Goal: Transaction & Acquisition: Obtain resource

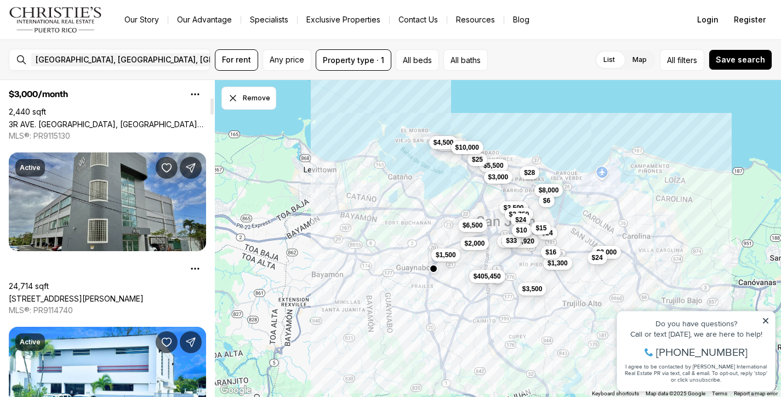
scroll to position [334, 0]
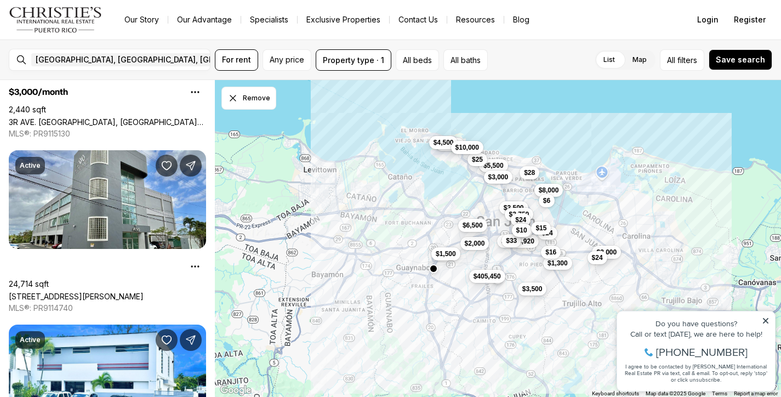
click at [450, 258] on button "$1,500" at bounding box center [445, 253] width 29 height 13
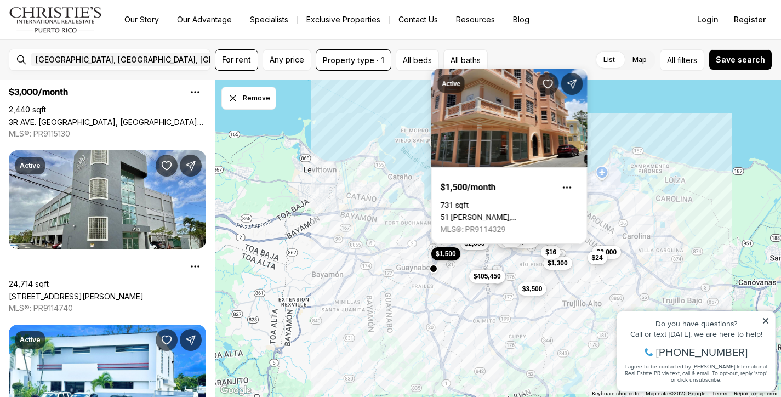
click at [427, 230] on div "$8,000 $3,000 $2,000 $1,500 $1,300 $5,000 $5,500 $3,000 $4,500 $3,500 $2,750 $6…" at bounding box center [498, 238] width 566 height 317
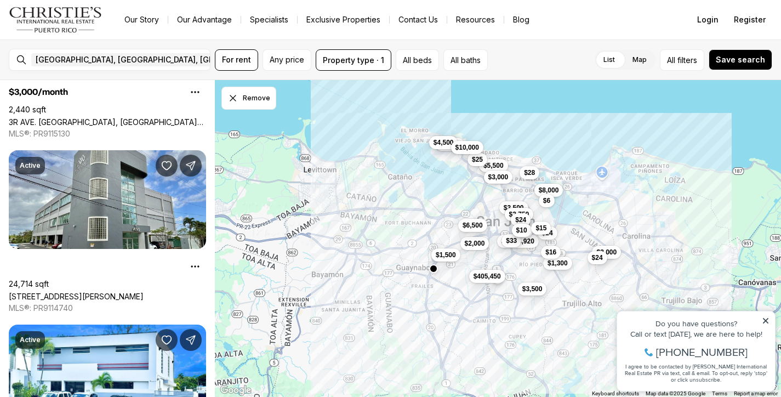
click at [412, 243] on div "$8,000 $3,000 $2,000 $1,500 $1,300 $5,000 $5,500 $3,000 $4,500 $3,500 $2,750 $6…" at bounding box center [498, 238] width 566 height 317
click at [538, 285] on span "$3,500" at bounding box center [532, 287] width 20 height 9
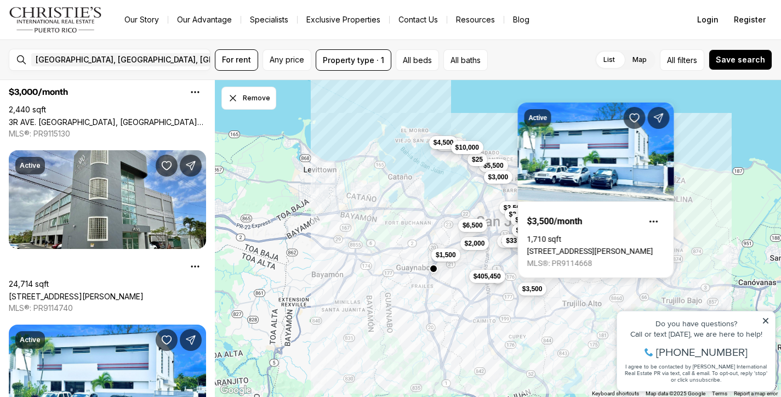
click at [701, 212] on div "$8,000 $3,000 $2,000 $1,500 $1,300 $5,000 $5,500 $3,000 $4,500 $3,500 $2,750 $6…" at bounding box center [498, 238] width 566 height 317
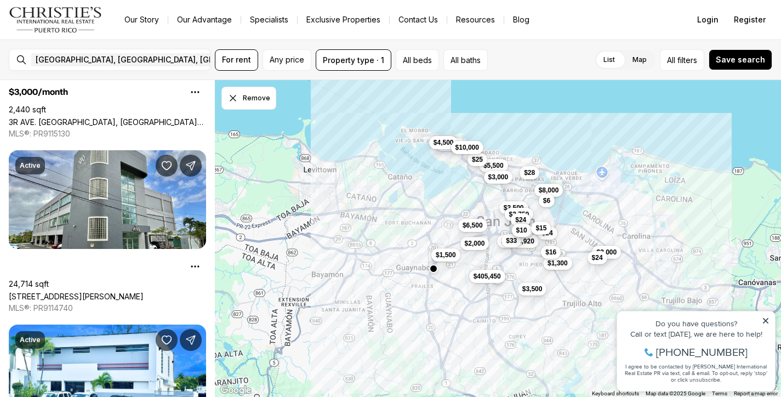
click at [718, 229] on div "$8,000 $3,000 $2,000 $1,500 $1,300 $5,000 $5,500 $3,000 $4,500 $3,500 $2,750 $6…" at bounding box center [498, 238] width 566 height 317
click at [765, 320] on icon at bounding box center [765, 320] width 5 height 5
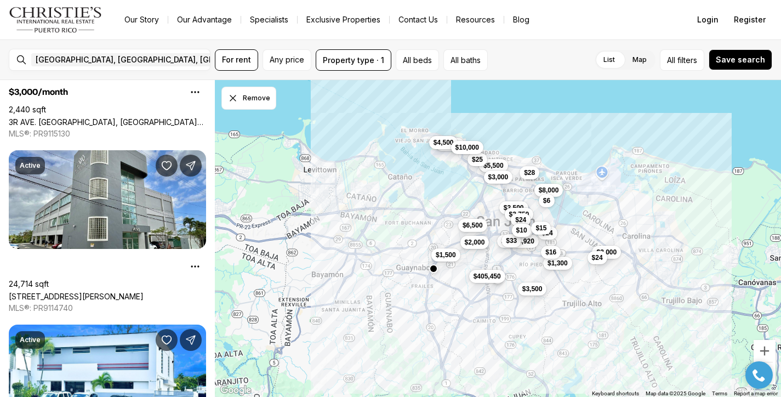
click at [479, 244] on span "$2,000" at bounding box center [474, 241] width 20 height 9
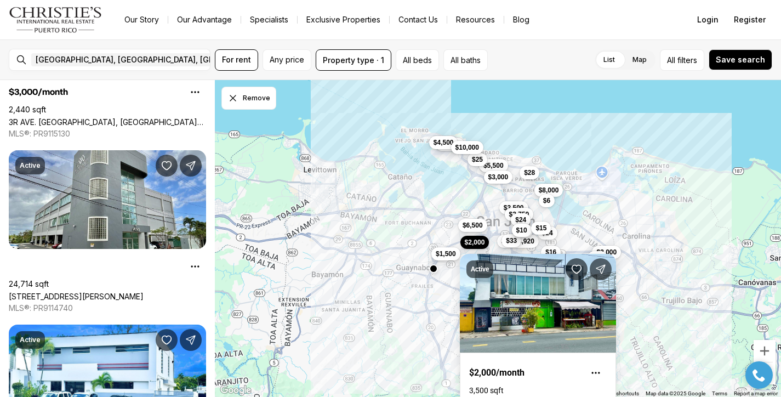
click at [433, 249] on div "$1,500" at bounding box center [445, 254] width 29 height 13
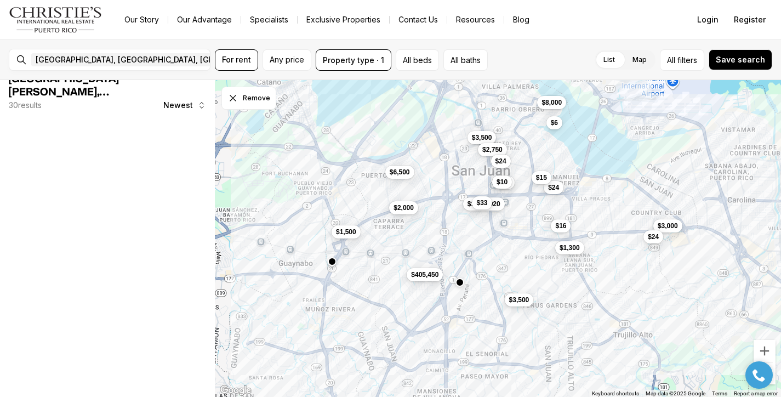
scroll to position [0, 0]
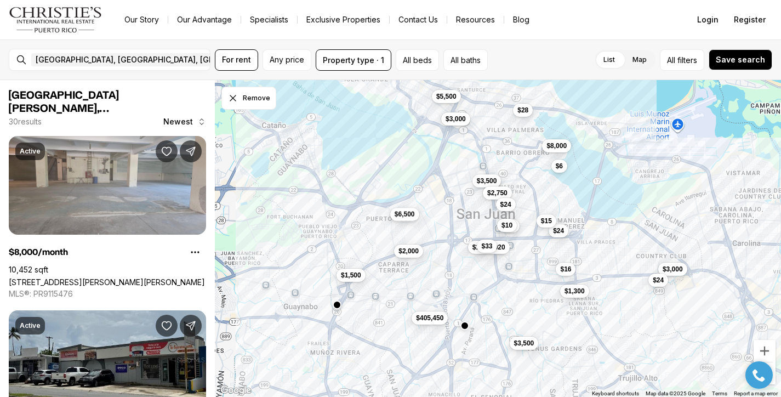
click at [401, 215] on span "$6,500" at bounding box center [404, 214] width 20 height 9
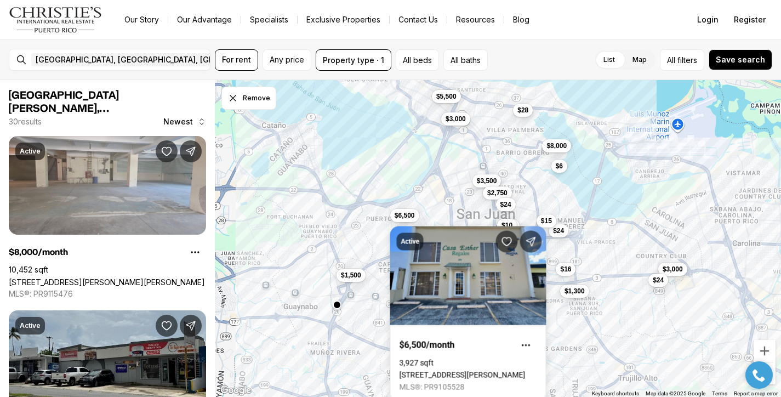
click at [447, 208] on div "$8,000 $3,000 $2,000 $1,500 $1,300 $3,500 $2,750 $6,500 $1,744,920 $33 $24 $16 …" at bounding box center [498, 238] width 566 height 317
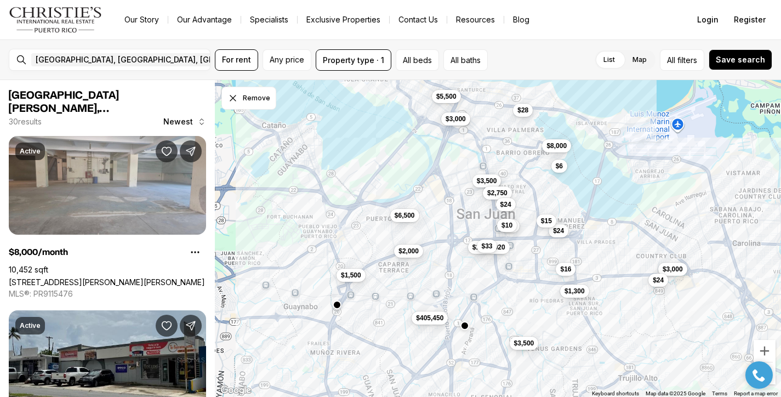
click at [492, 198] on div "$2,750" at bounding box center [497, 192] width 29 height 13
click at [499, 191] on span "$2,750" at bounding box center [497, 191] width 20 height 9
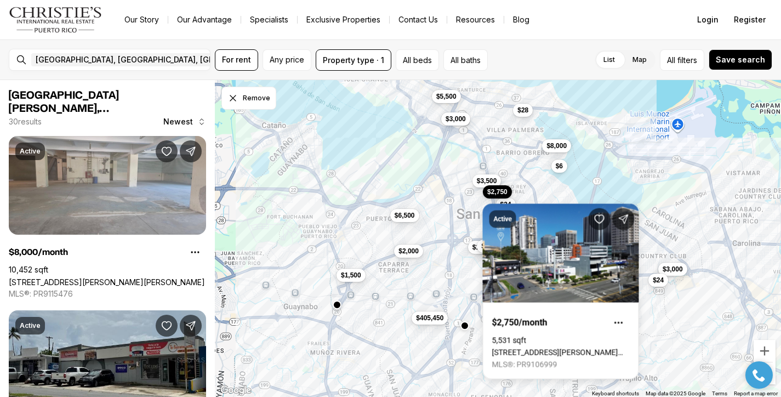
click at [447, 233] on div "$8,000 $3,000 $2,000 $1,500 $1,300 $3,500 $2,750 $6,500 $1,744,920 $33 $24 $16 …" at bounding box center [498, 238] width 566 height 317
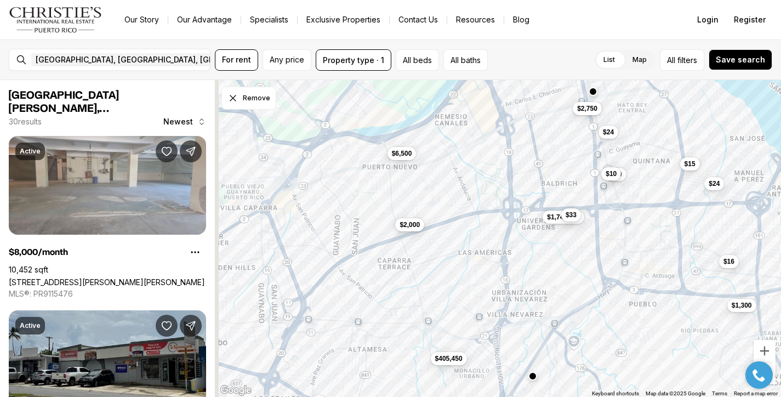
drag, startPoint x: 429, startPoint y: 274, endPoint x: 549, endPoint y: 275, distance: 120.1
click at [549, 275] on div "$2,000 $1,300 $2,750 $6,500 $1,744,920 $33 $24 $16 $24 $10 $10 $15 $405,450" at bounding box center [498, 238] width 566 height 317
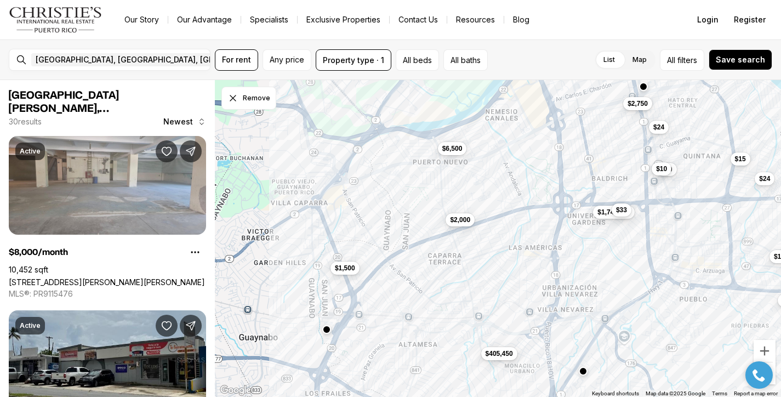
drag, startPoint x: 510, startPoint y: 281, endPoint x: 564, endPoint y: 276, distance: 53.5
click at [564, 276] on div "$2,000 $1,300 $2,750 $6,500 $1,744,920 $33 $24 $16 $24 $10 $10 $15 $405,450 $1,…" at bounding box center [498, 238] width 566 height 317
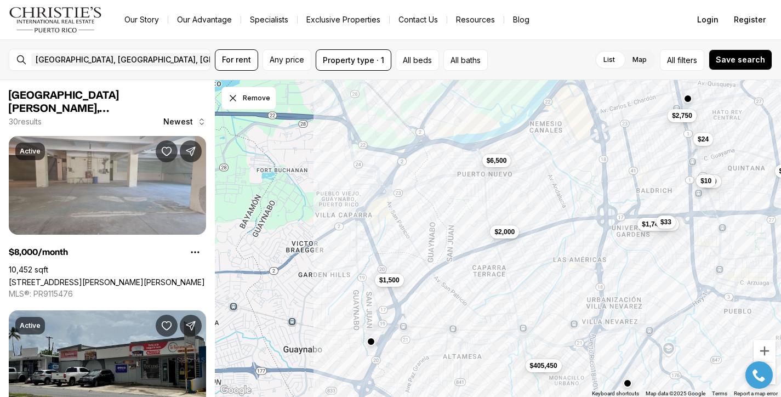
drag, startPoint x: 519, startPoint y: 255, endPoint x: 557, endPoint y: 268, distance: 40.6
click at [557, 268] on div "$2,000 $2,750 $6,500 $1,744,920 $33 $24 $16 $24 $10 $10 $15 $405,450 $1,500" at bounding box center [498, 238] width 566 height 317
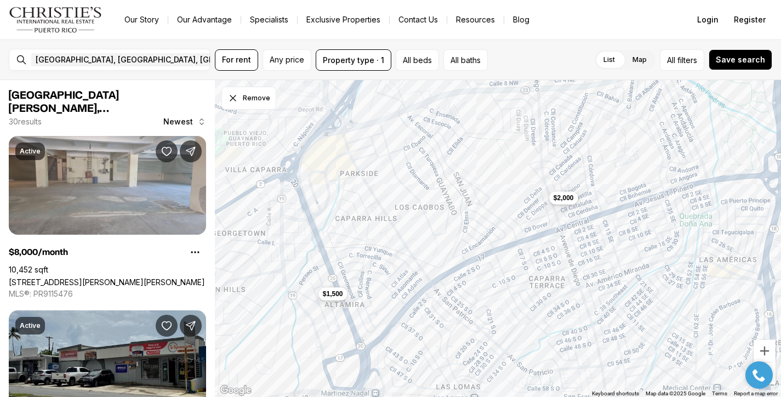
drag, startPoint x: 422, startPoint y: 271, endPoint x: 472, endPoint y: 289, distance: 53.1
click at [472, 289] on div "$2,000 $1,500" at bounding box center [498, 238] width 566 height 317
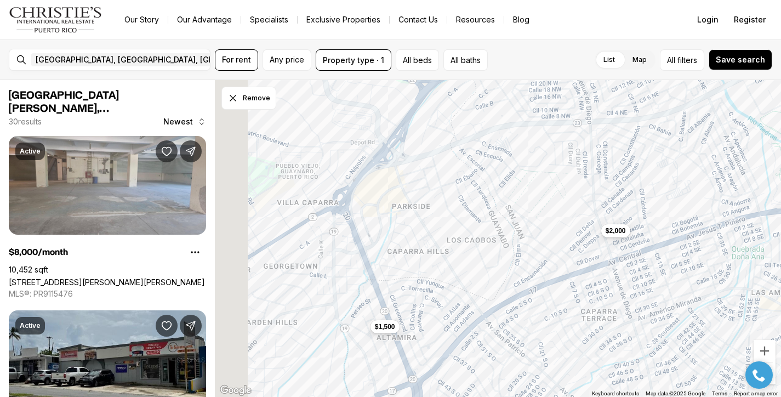
drag, startPoint x: 443, startPoint y: 293, endPoint x: 524, endPoint y: 342, distance: 93.7
click at [524, 342] on div "$2,000 $1,500" at bounding box center [498, 238] width 566 height 317
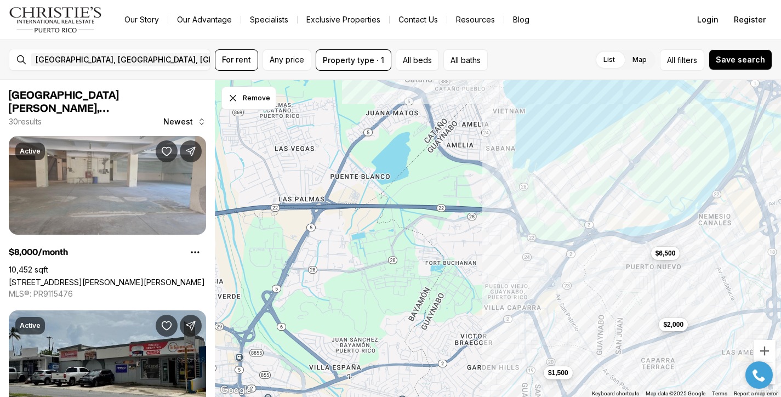
drag, startPoint x: 438, startPoint y: 215, endPoint x: 544, endPoint y: 289, distance: 129.4
click at [544, 289] on div "$2,000 $1,500 $6,500 $405,450 $3,500 $2,750 $1,744,920 $33 $24 $10 $10" at bounding box center [498, 238] width 566 height 317
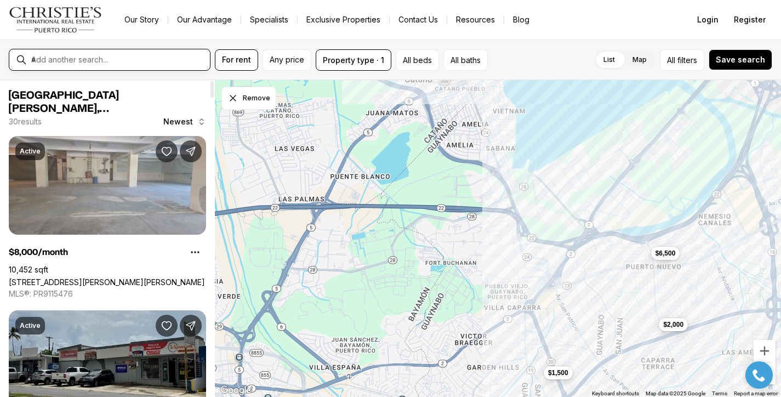
click at [163, 55] on input "text" at bounding box center [118, 60] width 174 height 10
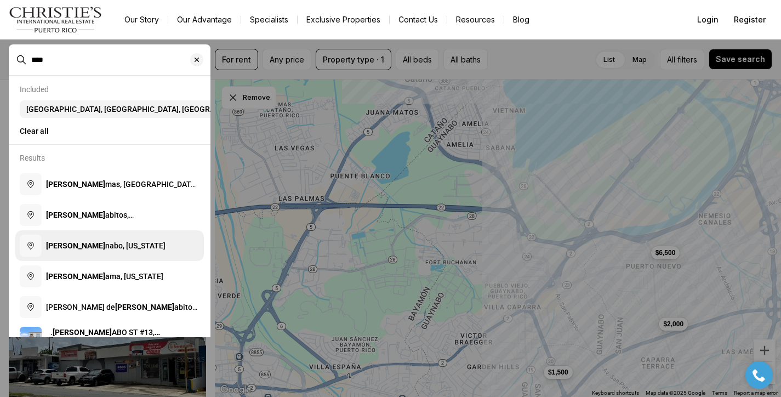
type input "****"
click at [104, 238] on button "[PERSON_NAME], [US_STATE]" at bounding box center [109, 245] width 189 height 31
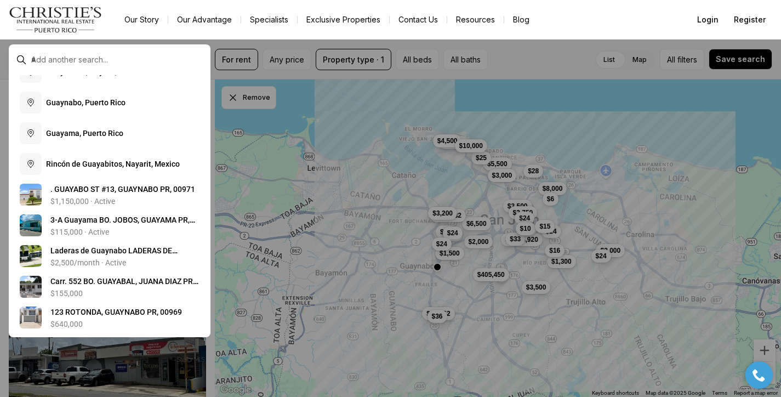
scroll to position [165, 0]
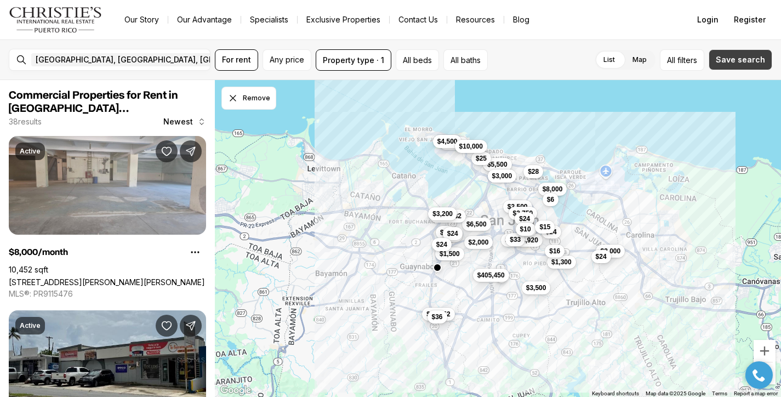
click at [742, 64] on button "Save search" at bounding box center [741, 59] width 64 height 21
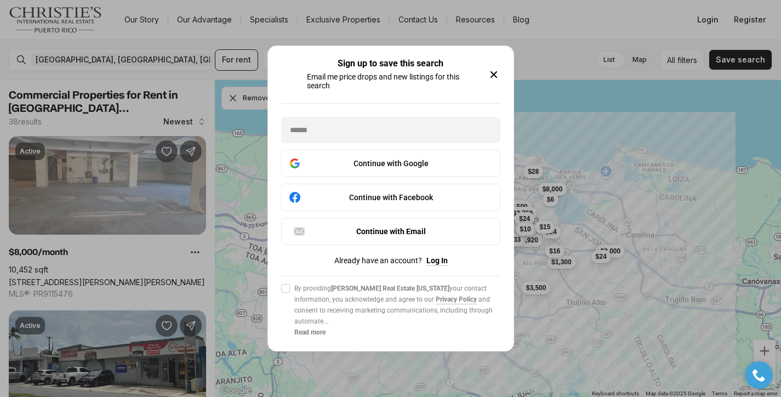
click at [493, 72] on icon "button" at bounding box center [493, 74] width 13 height 13
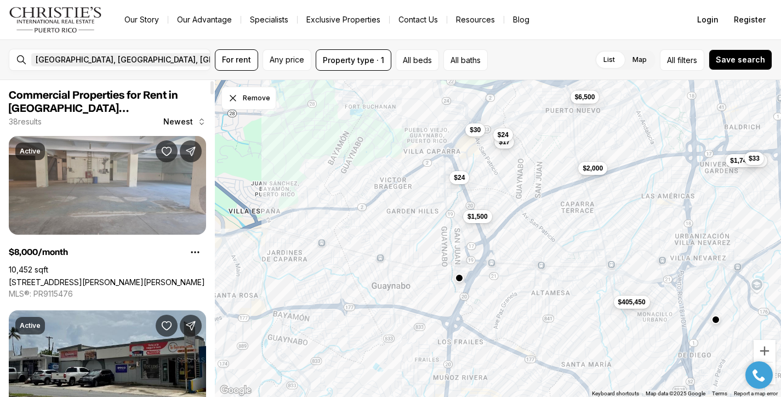
click at [283, 59] on icon "button" at bounding box center [285, 60] width 4 height 4
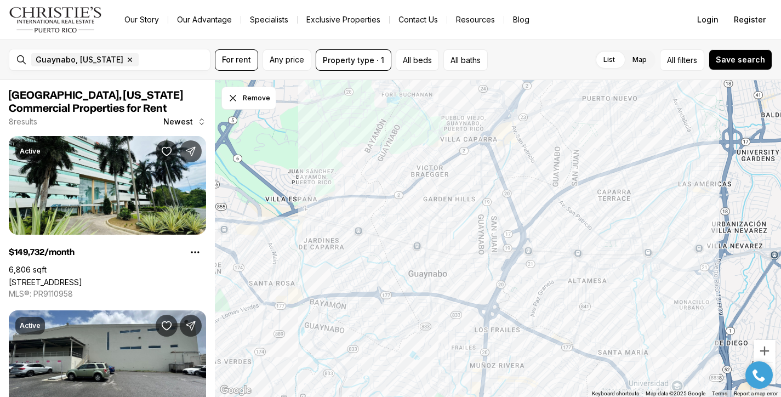
drag, startPoint x: 503, startPoint y: 163, endPoint x: 488, endPoint y: 296, distance: 134.0
click at [488, 296] on div "$16,552 $36" at bounding box center [498, 238] width 566 height 317
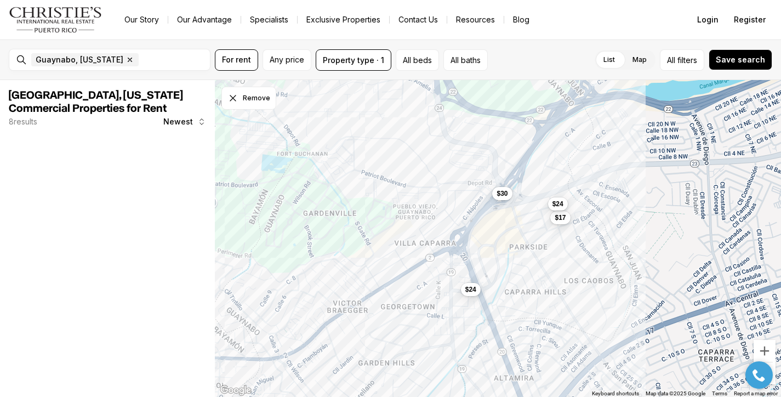
click at [470, 295] on div "$24" at bounding box center [470, 288] width 20 height 13
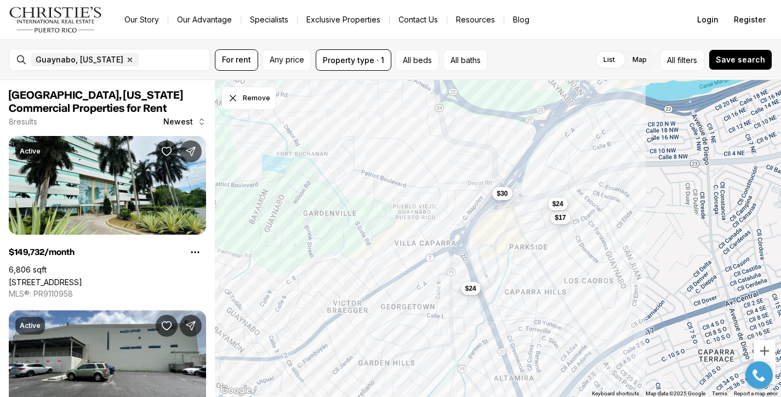
click at [471, 288] on span "$24" at bounding box center [470, 287] width 11 height 9
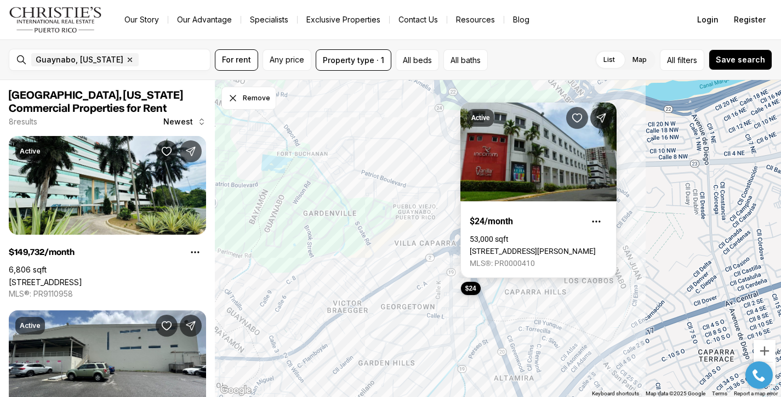
click at [431, 180] on div "$30 $17 $24 $24" at bounding box center [498, 238] width 566 height 317
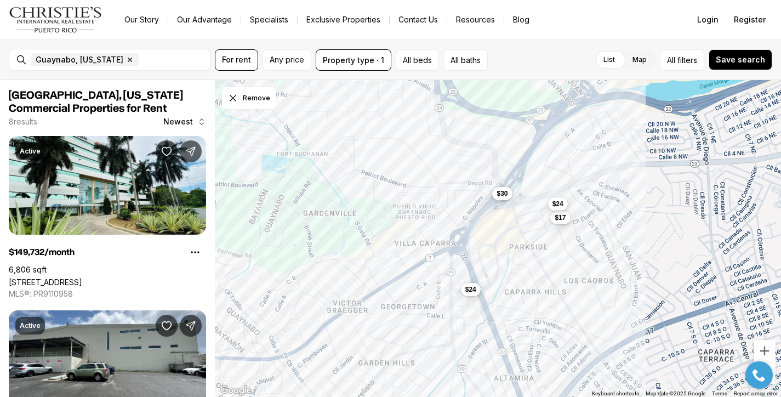
click at [434, 207] on div "$30 $17 $24 $24" at bounding box center [498, 238] width 566 height 317
click at [507, 194] on span "$30" at bounding box center [502, 192] width 11 height 9
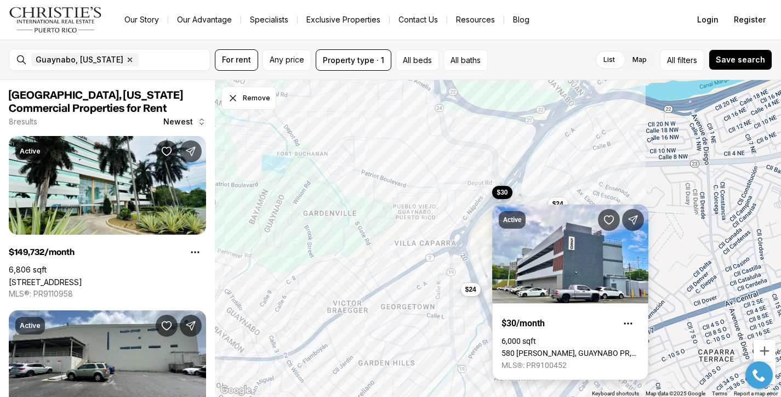
click at [558, 349] on link "580 [PERSON_NAME], GUAYNABO PR, 00968" at bounding box center [571, 353] width 138 height 9
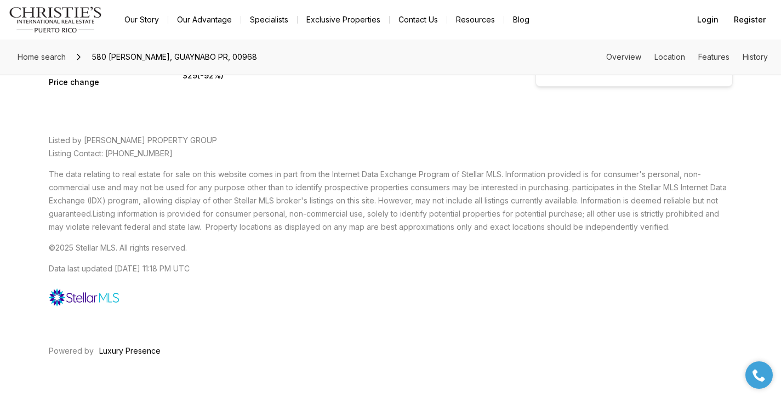
scroll to position [1521, 0]
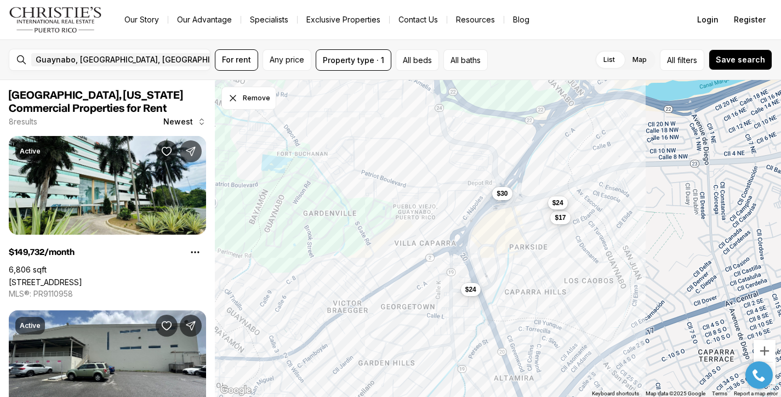
click at [563, 201] on span "$24" at bounding box center [557, 202] width 11 height 9
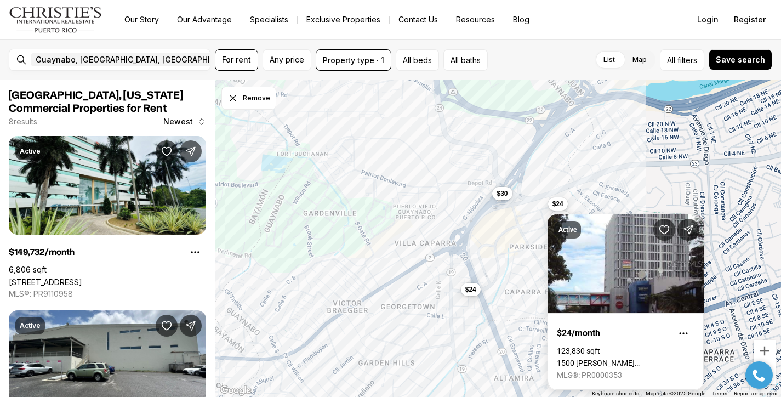
click at [541, 230] on div "$30 $17 $24 $24" at bounding box center [498, 238] width 566 height 317
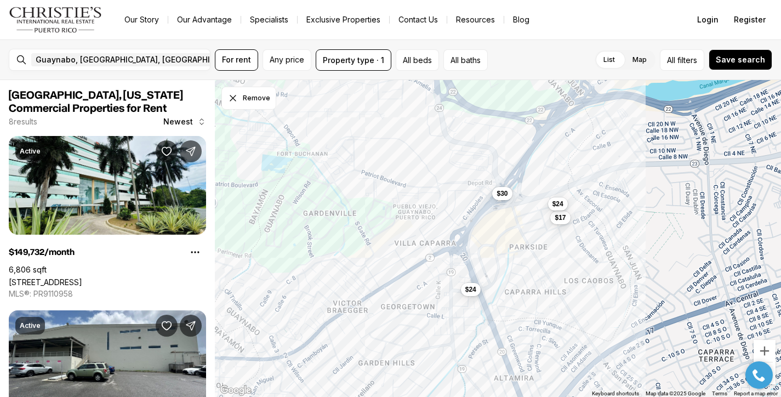
click at [533, 241] on div "$30 $17 $24 $24" at bounding box center [498, 238] width 566 height 317
click at [559, 218] on span "$17" at bounding box center [560, 216] width 11 height 9
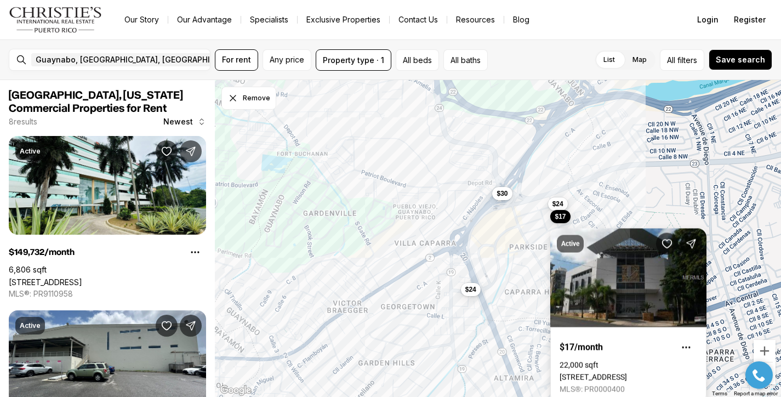
click at [608, 373] on link "[STREET_ADDRESS]" at bounding box center [593, 377] width 67 height 9
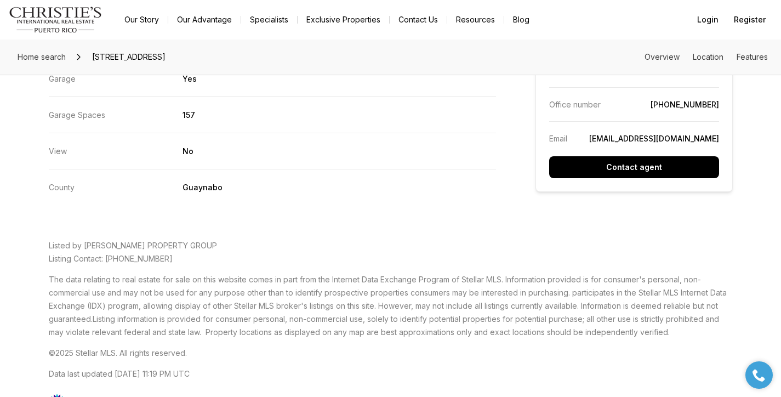
scroll to position [1492, 0]
click at [680, 138] on link "admin@cirepr.com" at bounding box center [654, 138] width 130 height 9
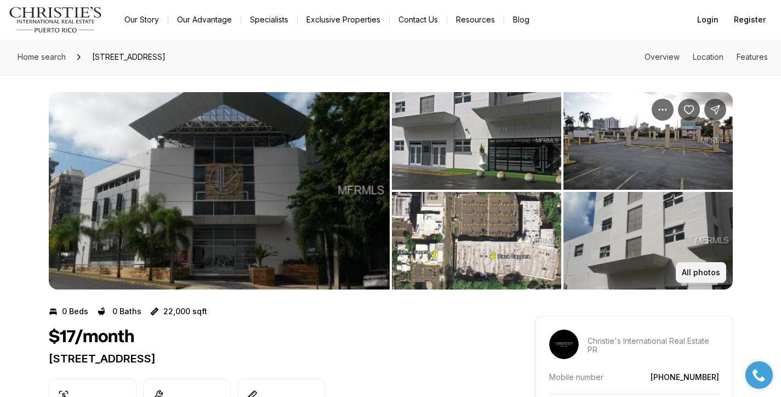
click at [702, 273] on p "All photos" at bounding box center [701, 272] width 38 height 9
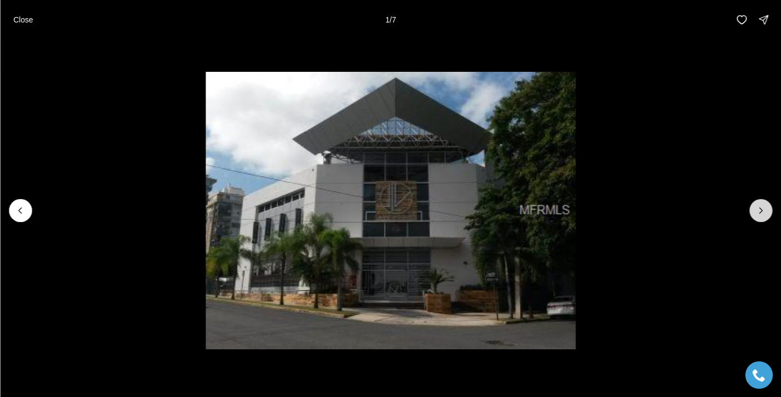
click at [761, 207] on icon "Next slide" at bounding box center [760, 210] width 11 height 11
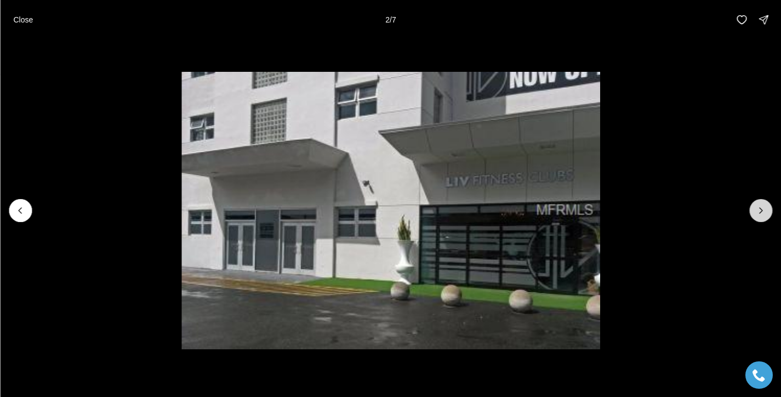
click at [761, 207] on icon "Next slide" at bounding box center [760, 210] width 11 height 11
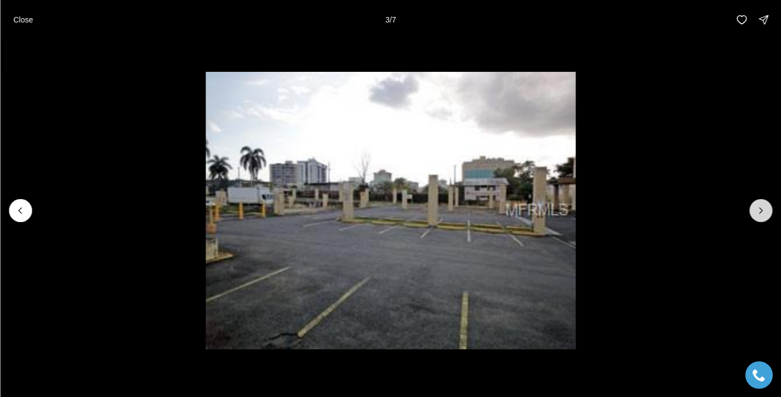
click at [761, 207] on icon "Next slide" at bounding box center [760, 210] width 11 height 11
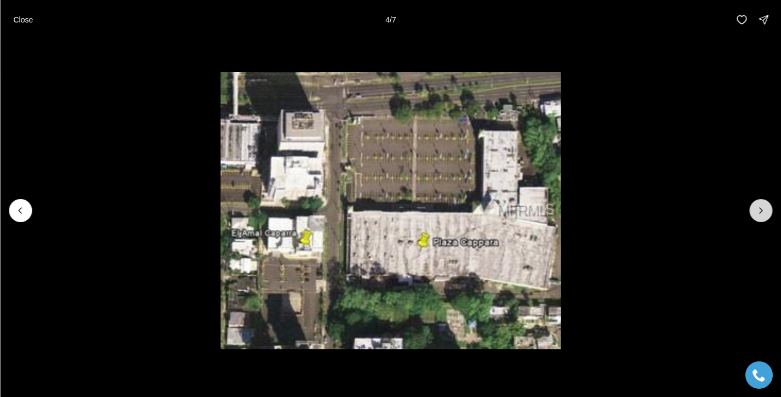
click at [761, 207] on icon "Next slide" at bounding box center [760, 210] width 11 height 11
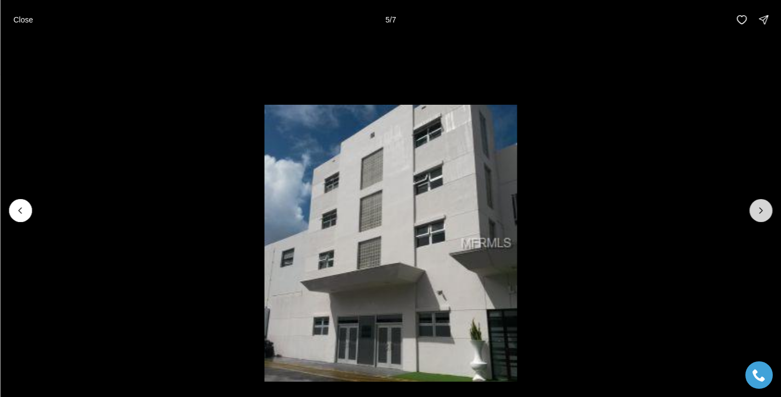
click at [761, 207] on icon "Next slide" at bounding box center [760, 210] width 11 height 11
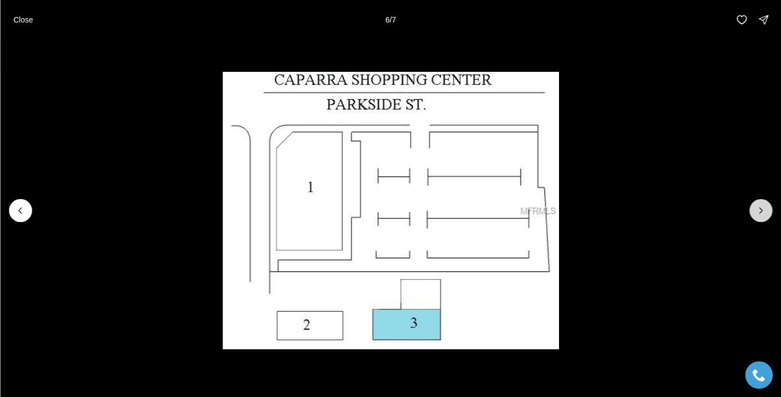
click at [761, 207] on icon "Next slide" at bounding box center [760, 210] width 11 height 11
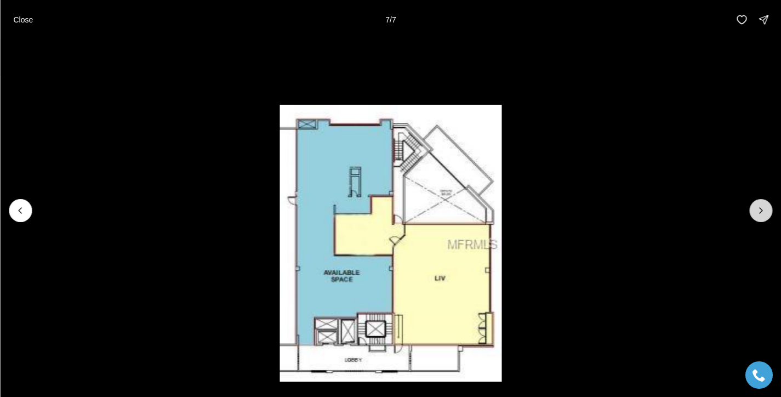
click at [761, 207] on div at bounding box center [760, 210] width 23 height 23
click at [13, 26] on button "Close" at bounding box center [23, 20] width 33 height 22
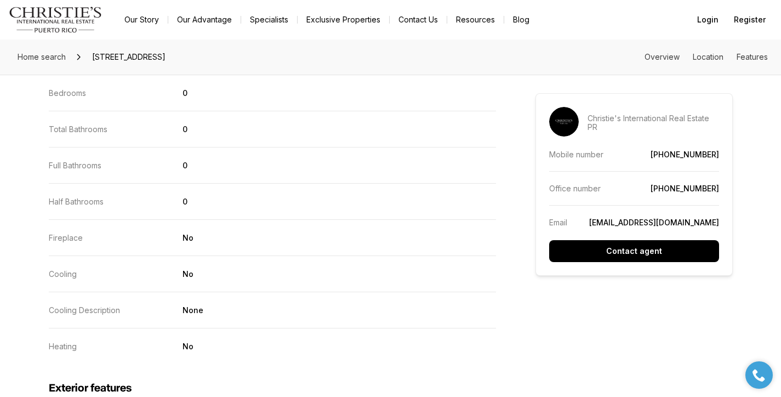
scroll to position [737, 0]
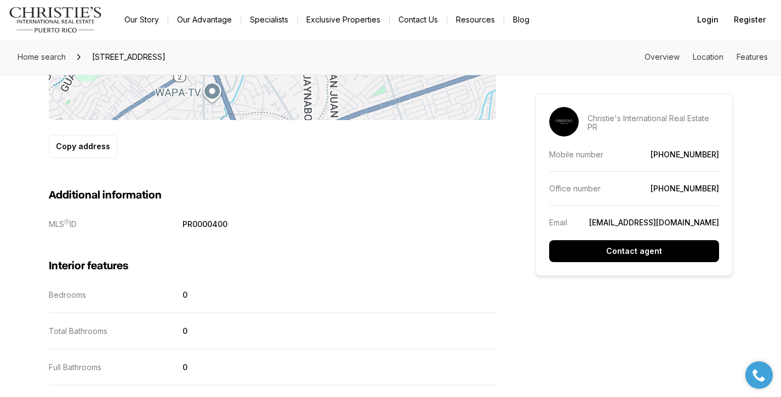
scroll to position [1492, 0]
